Goal: Task Accomplishment & Management: Use online tool/utility

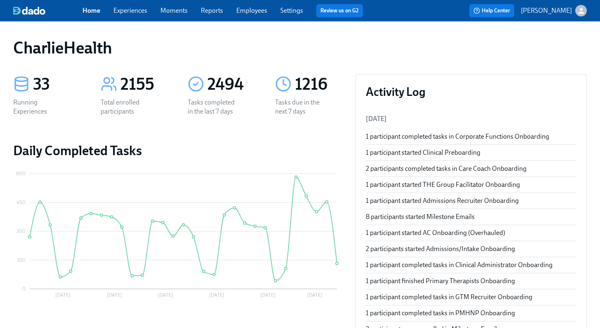
click at [132, 13] on link "Experiences" at bounding box center [130, 11] width 34 height 8
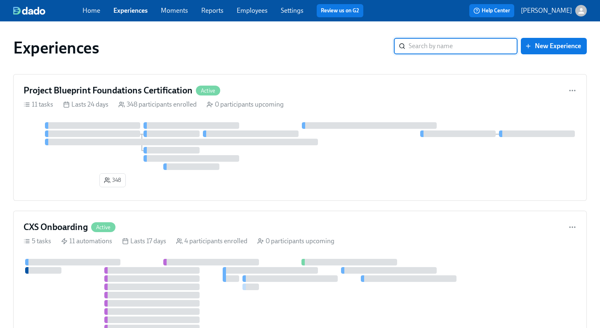
click at [462, 49] on input "search" at bounding box center [462, 46] width 109 height 16
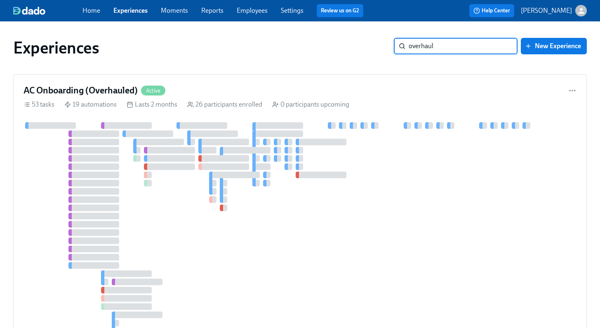
type input "overhaul"
click at [257, 90] on div "AC Onboarding (Overhauled) Active" at bounding box center [299, 90] width 553 height 12
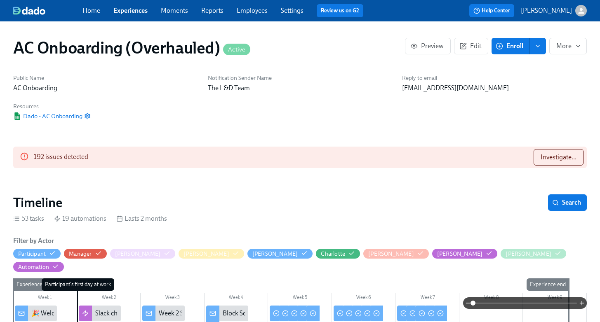
click at [62, 197] on h2 "Timeline" at bounding box center [37, 202] width 49 height 16
click at [503, 45] on icon "button" at bounding box center [498, 45] width 7 height 7
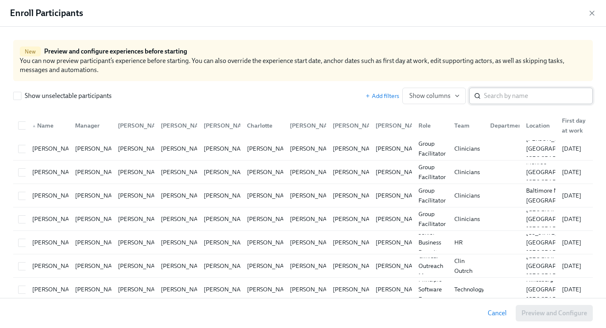
click at [535, 92] on input "search" at bounding box center [538, 96] width 109 height 16
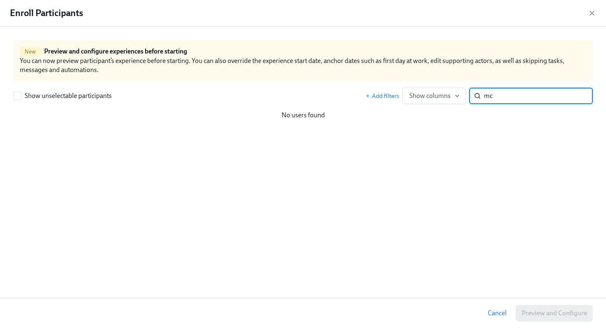
type input "m"
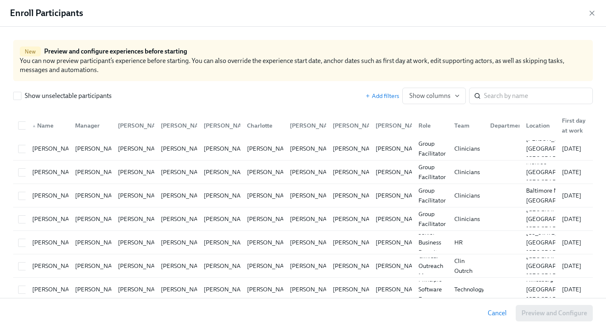
click at [214, 92] on div "Show unselectable participants Add filters Show columns ​" at bounding box center [302, 96] width 579 height 16
click at [524, 98] on input "search" at bounding box center [538, 96] width 109 height 16
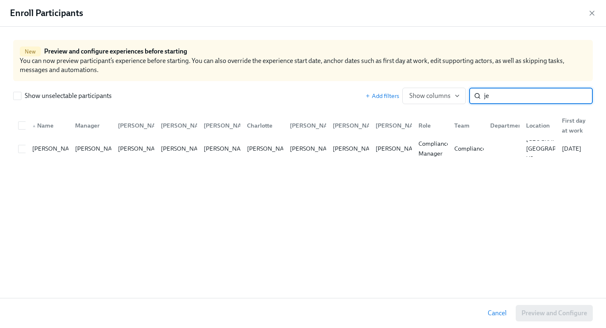
type input "j"
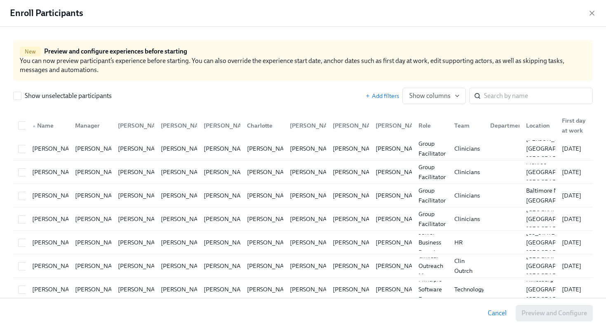
click at [590, 12] on icon "button" at bounding box center [592, 13] width 4 height 4
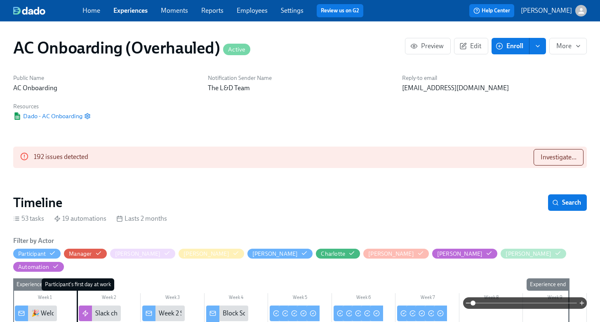
drag, startPoint x: 569, startPoint y: 93, endPoint x: 567, endPoint y: 88, distance: 6.1
click at [569, 93] on div "Reply-to email [EMAIL_ADDRESS][DOMAIN_NAME]" at bounding box center [494, 83] width 194 height 28
click at [541, 49] on span "enroll" at bounding box center [537, 46] width 8 height 8
click at [583, 83] on div "Reply-to email [EMAIL_ADDRESS][DOMAIN_NAME]" at bounding box center [494, 83] width 194 height 28
click at [563, 49] on span "More" at bounding box center [567, 46] width 23 height 8
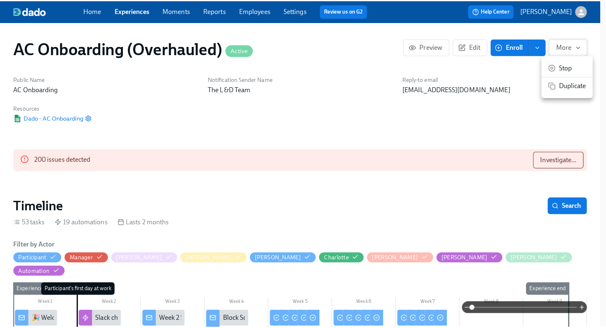
scroll to position [0, 8796]
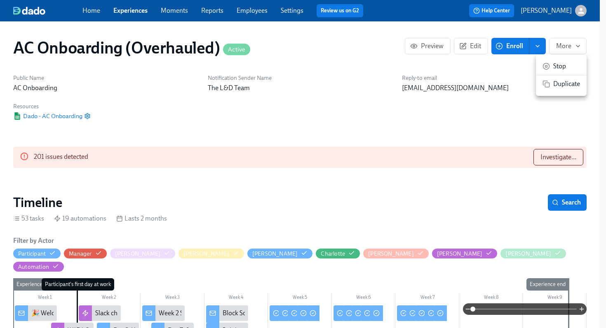
drag, startPoint x: 202, startPoint y: 105, endPoint x: 141, endPoint y: 180, distance: 96.3
click at [202, 105] on div at bounding box center [303, 164] width 606 height 328
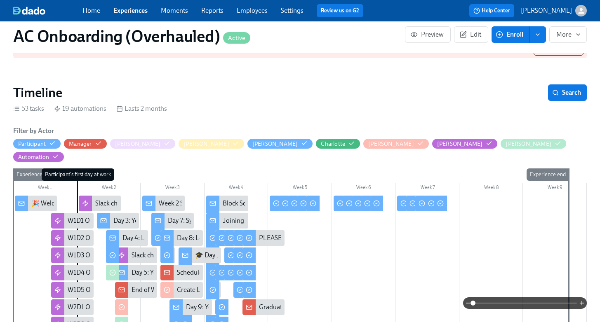
scroll to position [925, 0]
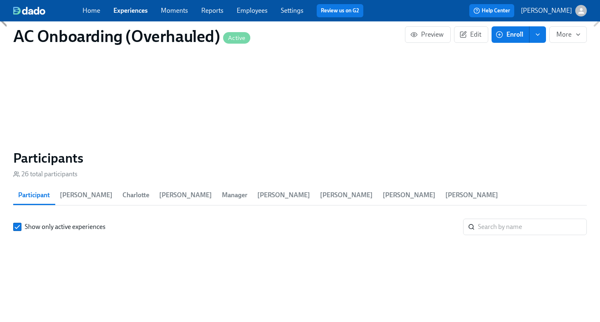
click at [39, 190] on span "Participant" at bounding box center [34, 196] width 32 height 12
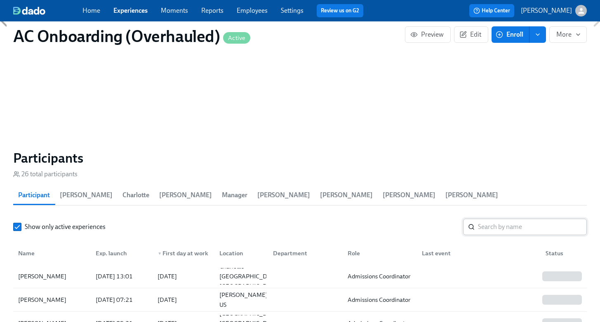
click at [529, 219] on input "search" at bounding box center [532, 227] width 109 height 16
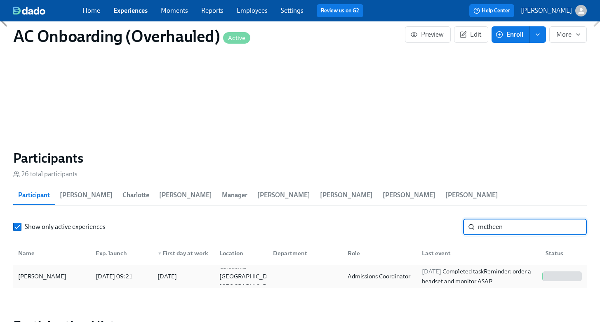
scroll to position [980, 0]
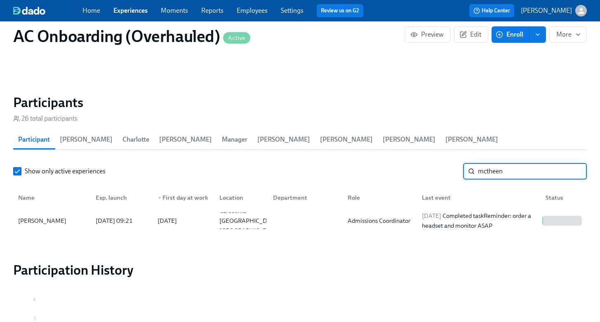
click at [509, 163] on input "mctheen" at bounding box center [532, 171] width 109 height 16
type input "valentine"
click at [509, 163] on input "valentine" at bounding box center [532, 171] width 109 height 16
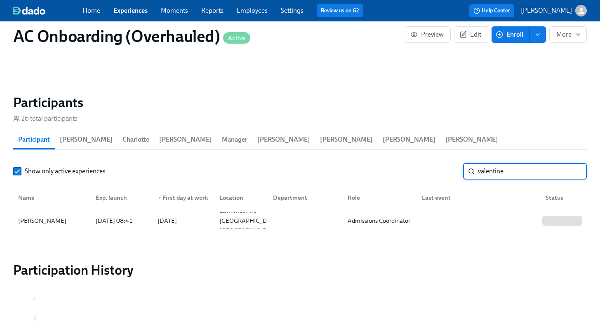
click at [509, 163] on input "valentine" at bounding box center [532, 171] width 109 height 16
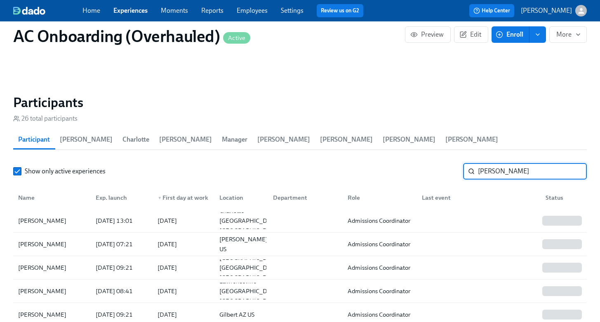
type input "[PERSON_NAME]"
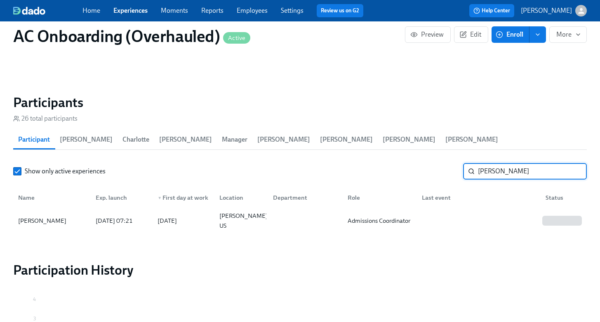
click at [509, 163] on input "[PERSON_NAME]" at bounding box center [532, 171] width 109 height 16
type input "d"
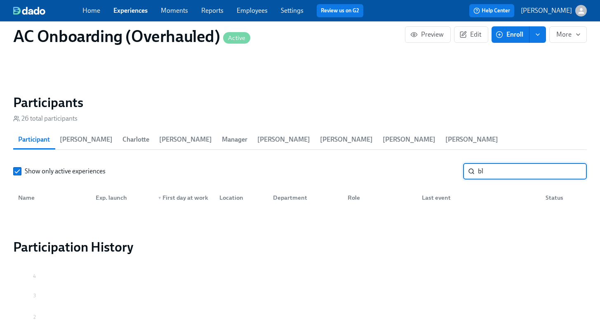
type input "b"
type input "s"
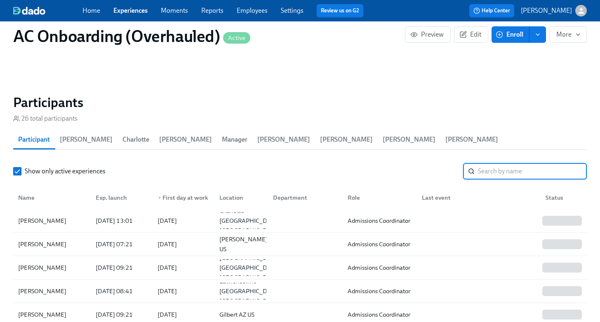
click at [515, 163] on input "search" at bounding box center [532, 171] width 109 height 16
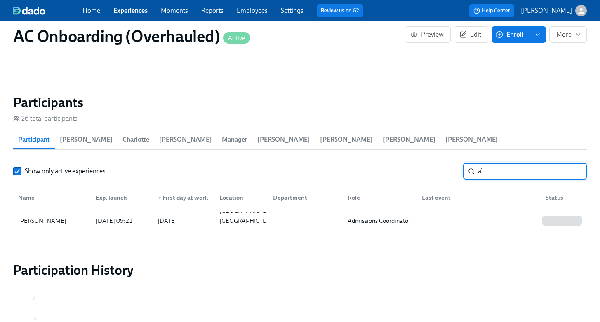
type input "a"
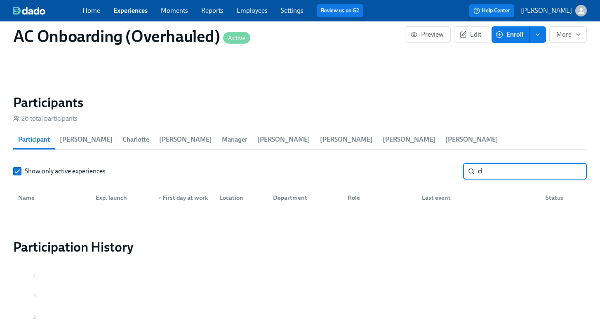
type input "c"
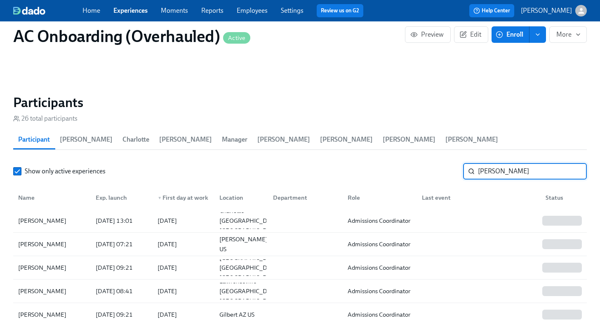
type input "[PERSON_NAME]"
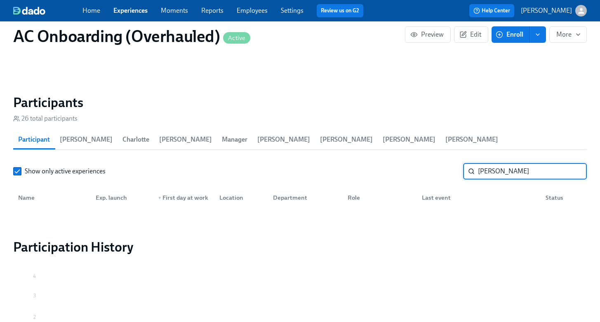
click at [528, 163] on input "[PERSON_NAME]" at bounding box center [532, 171] width 109 height 16
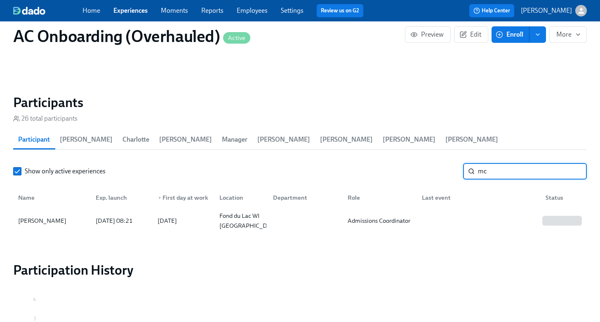
type input "m"
type input "c"
click at [537, 163] on input "[PERSON_NAME]" at bounding box center [532, 171] width 109 height 16
type input "[PERSON_NAME]"
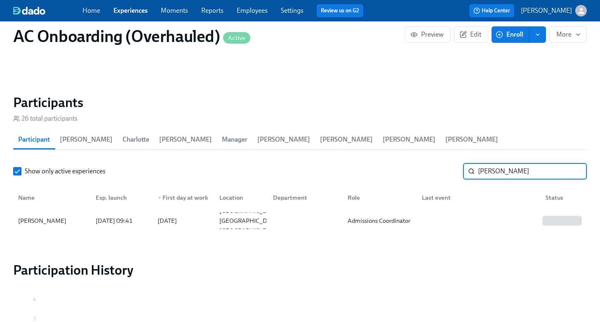
click at [336, 94] on h2 "Participants" at bounding box center [299, 102] width 573 height 16
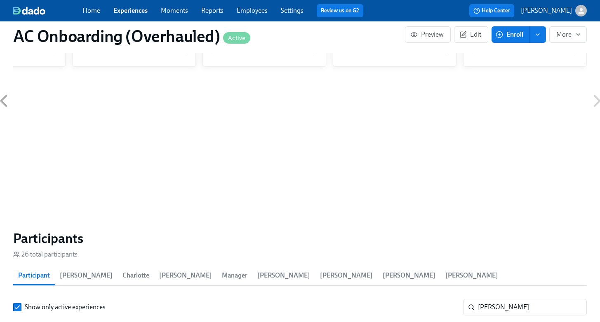
scroll to position [838, 0]
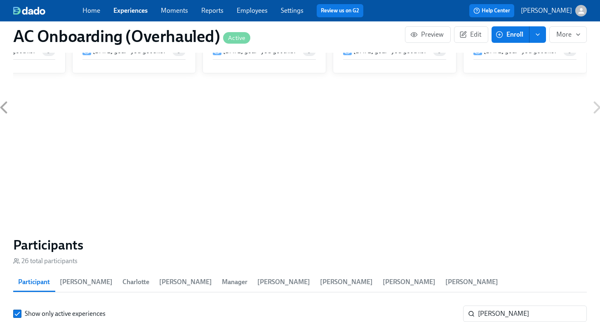
click at [501, 34] on icon "button" at bounding box center [498, 34] width 7 height 7
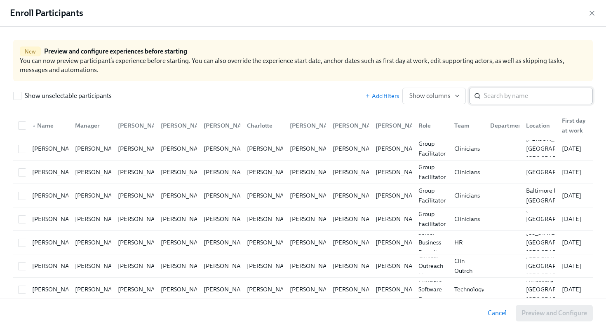
click at [516, 95] on input "search" at bounding box center [538, 96] width 109 height 16
type input "[PERSON_NAME]"
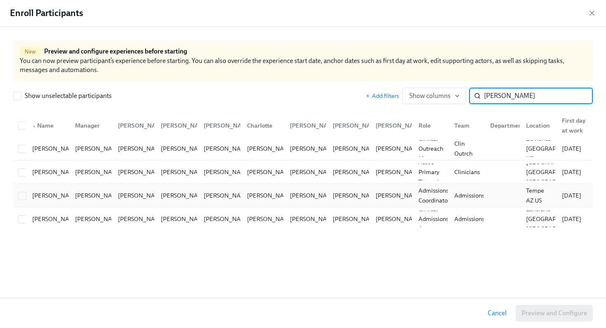
click at [21, 190] on div at bounding box center [20, 195] width 11 height 16
checkbox input "true"
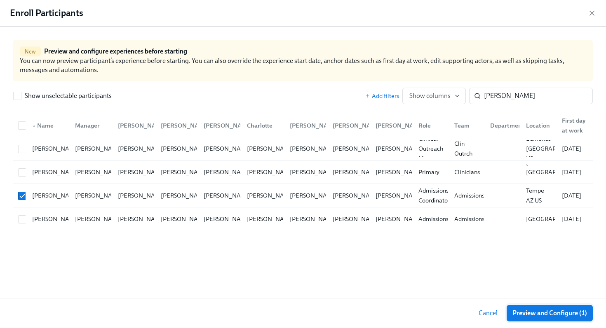
click at [553, 314] on span "Preview and Configure (1)" at bounding box center [549, 313] width 75 height 8
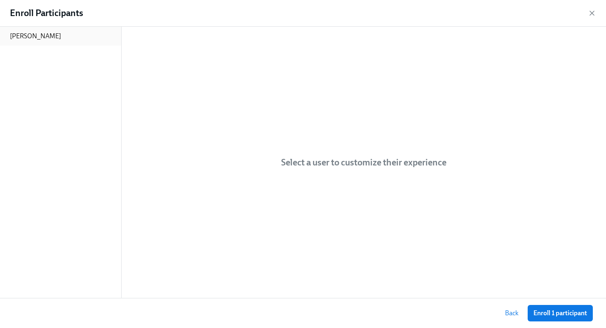
click at [33, 29] on div "[PERSON_NAME]" at bounding box center [60, 36] width 121 height 19
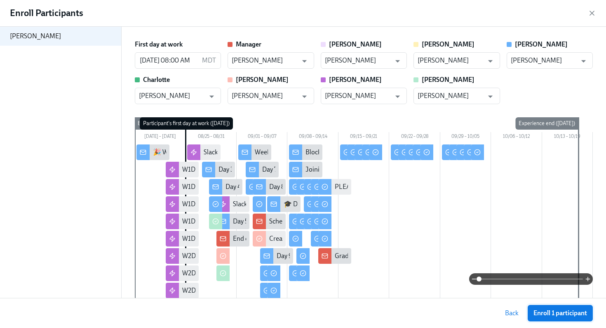
click at [572, 309] on button "Enroll 1 participant" at bounding box center [559, 313] width 65 height 16
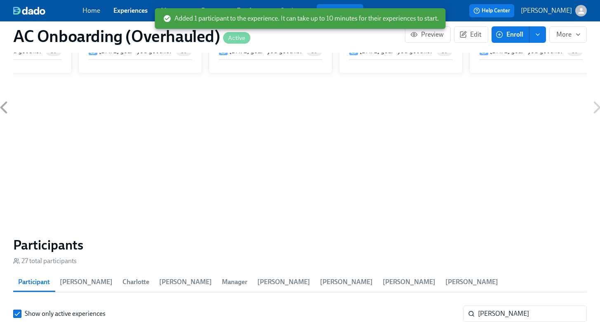
scroll to position [0, 8796]
